Goal: Find contact information: Find contact information

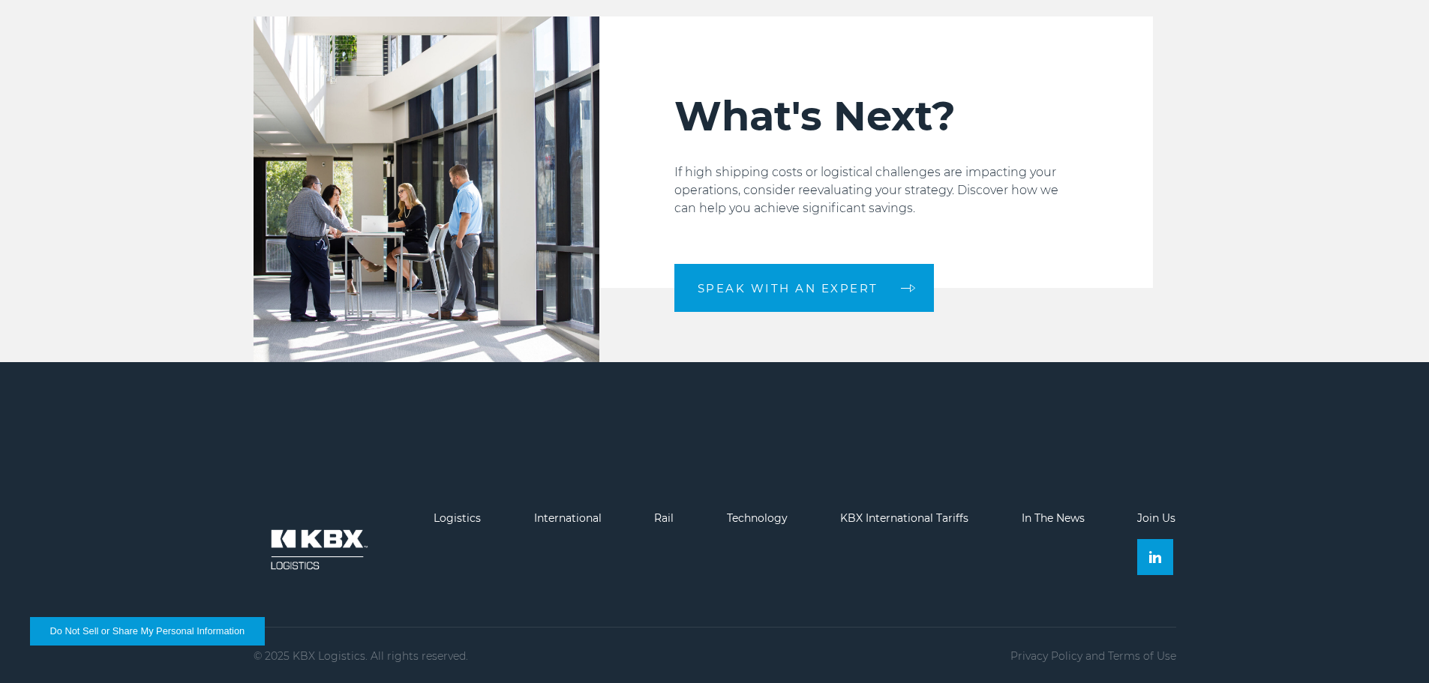
scroll to position [2265, 0]
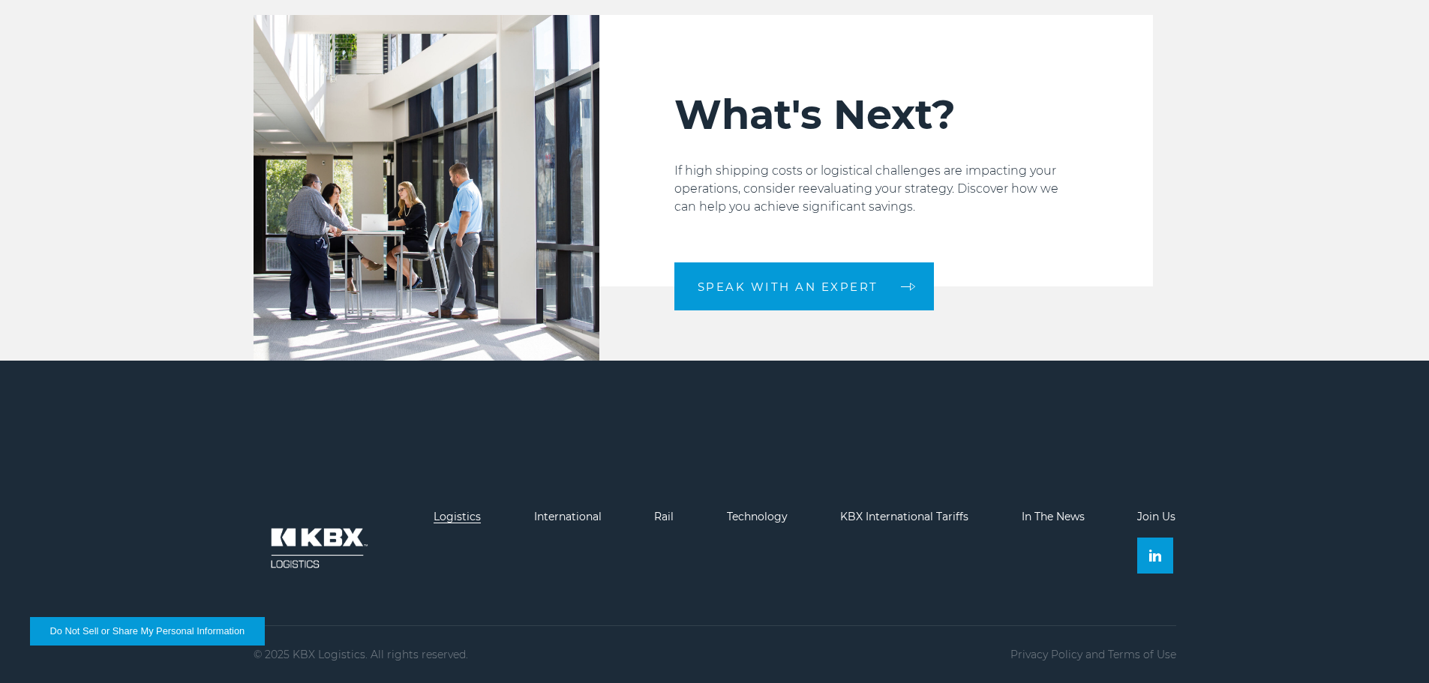
click at [457, 516] on link "Logistics" at bounding box center [457, 517] width 47 height 14
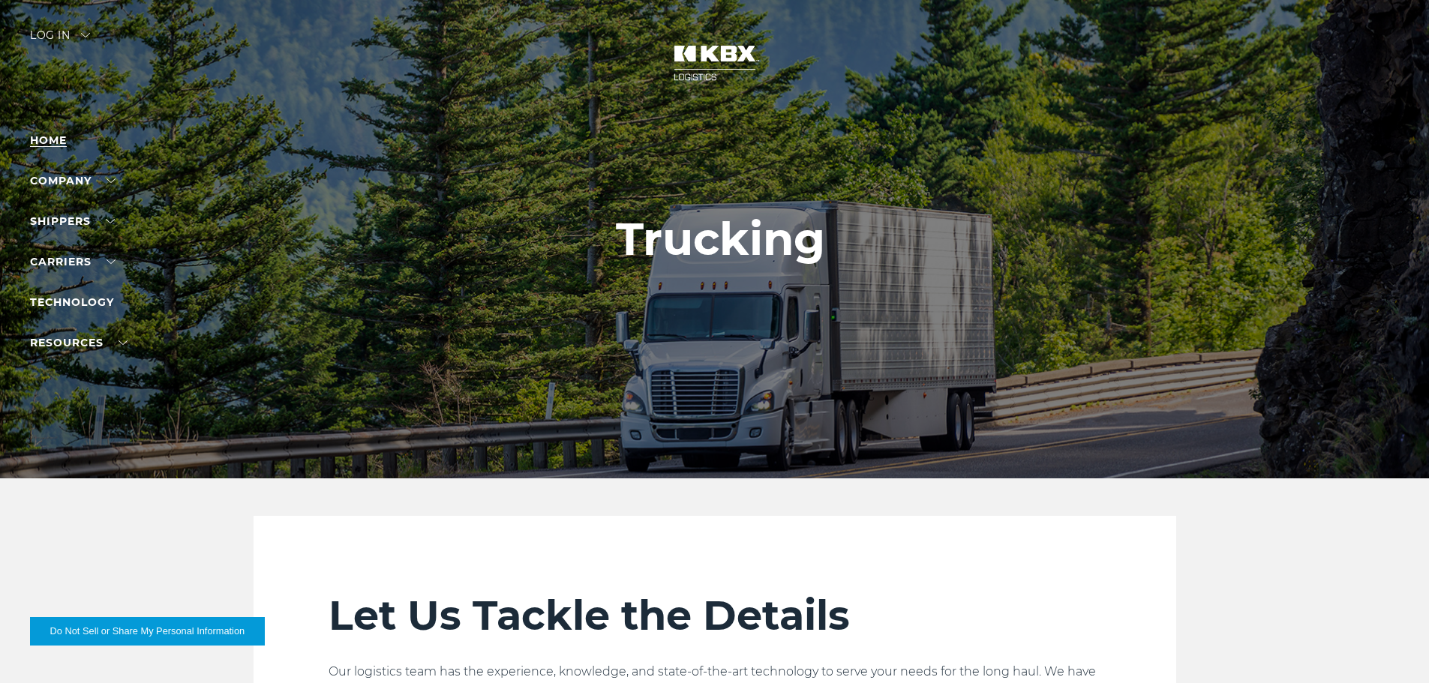
click at [56, 141] on link "Home" at bounding box center [48, 141] width 37 height 14
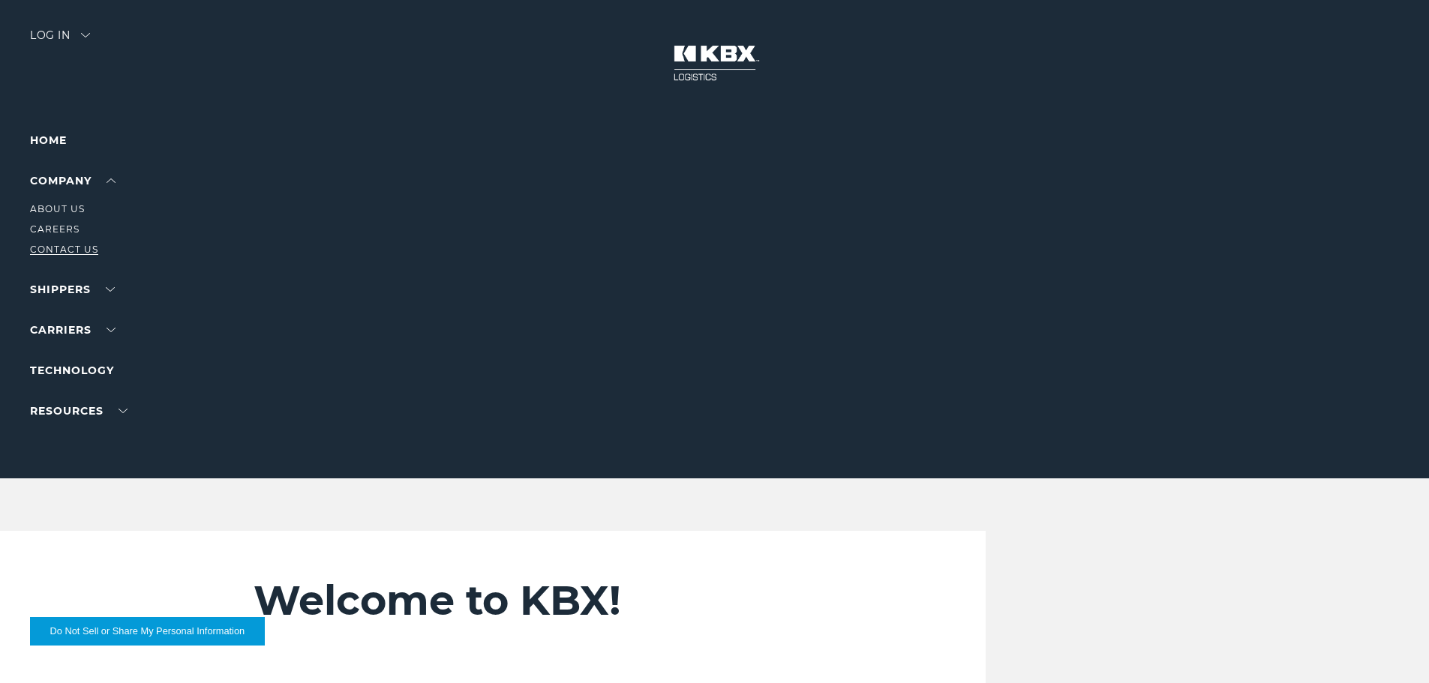
click at [50, 246] on link "Contact Us" at bounding box center [64, 249] width 68 height 11
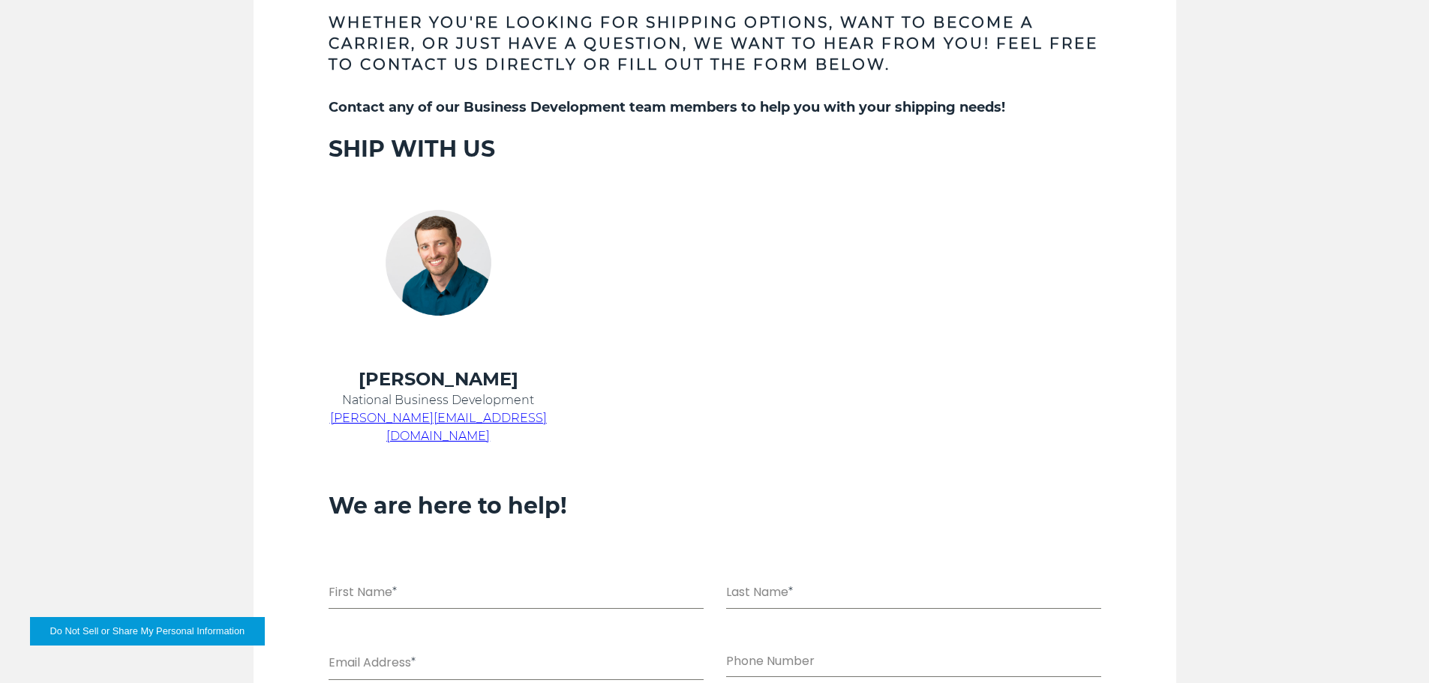
scroll to position [675, 0]
